Goal: Register for event/course

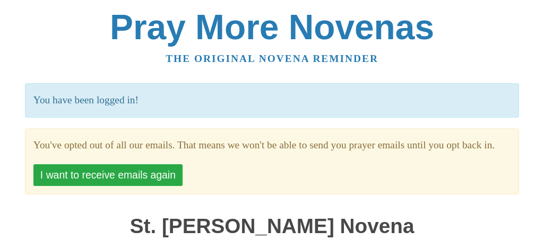
click at [123, 186] on button "I want to receive emails again" at bounding box center [107, 175] width 149 height 22
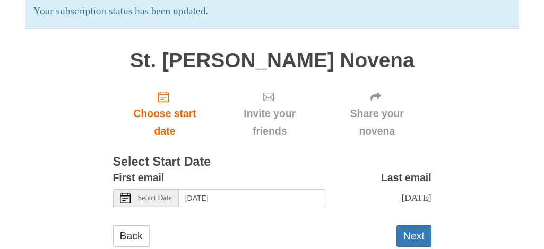
scroll to position [90, 0]
click at [140, 197] on span "Select Date" at bounding box center [155, 197] width 34 height 7
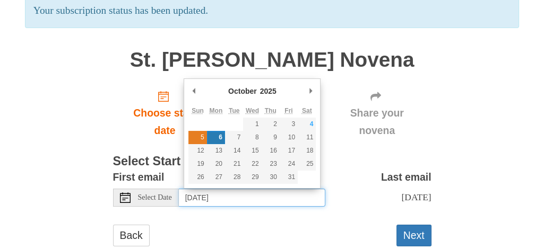
type input "Sunday, October 5th"
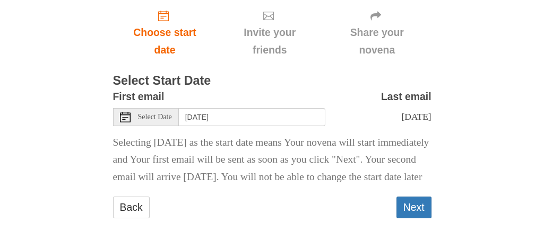
scroll to position [186, 0]
click at [410, 206] on button "Next" at bounding box center [413, 208] width 35 height 22
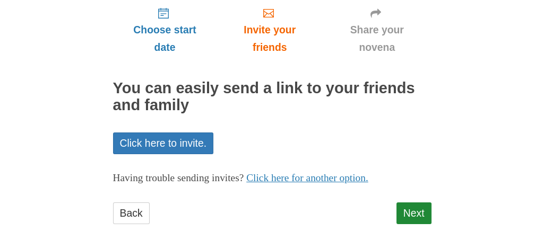
scroll to position [127, 0]
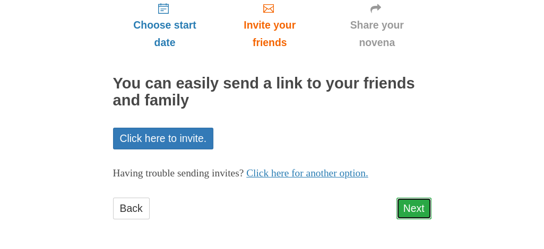
click at [412, 205] on link "Next" at bounding box center [413, 209] width 35 height 22
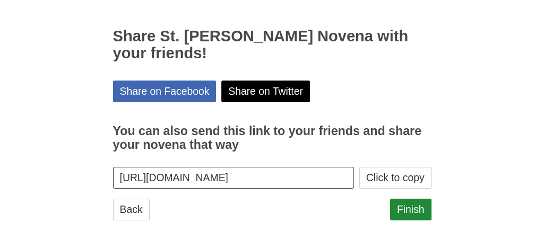
scroll to position [175, 0]
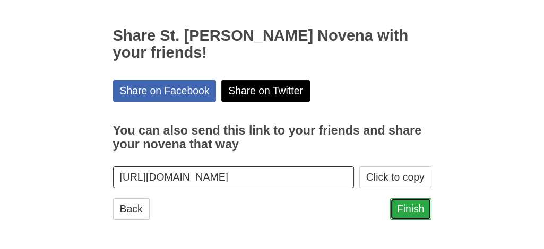
click at [415, 205] on link "Finish" at bounding box center [410, 209] width 41 height 22
